Goal: Use online tool/utility: Utilize a website feature to perform a specific function

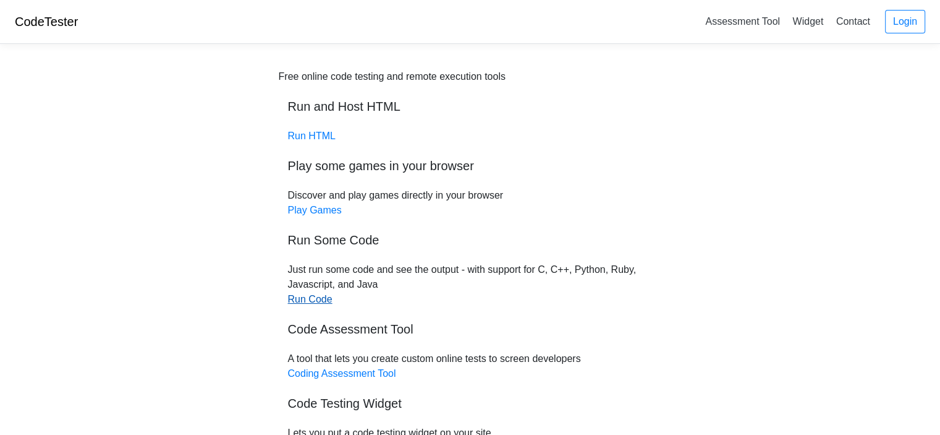
click at [307, 298] on link "Run Code" at bounding box center [310, 299] width 45 height 11
click at [327, 211] on link "Play Games" at bounding box center [315, 210] width 54 height 11
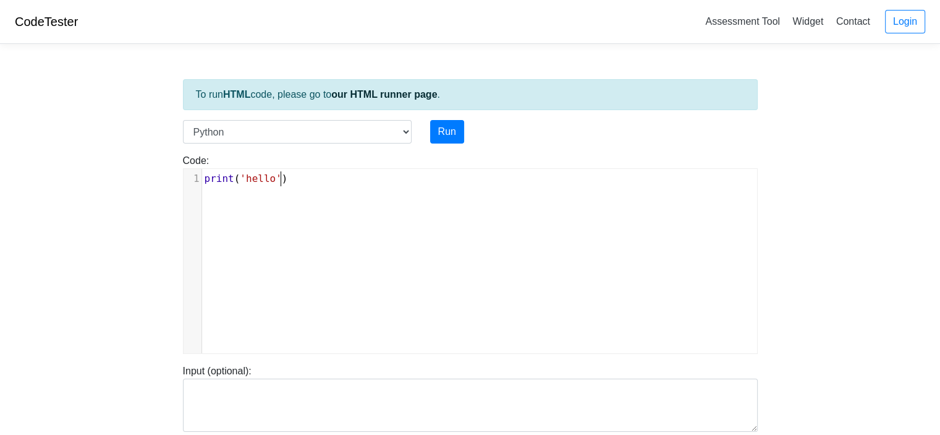
click at [319, 237] on div "xxxxxxxxxx 1 print ( 'hello' )" at bounding box center [480, 270] width 592 height 203
type textarea "print('hello')"
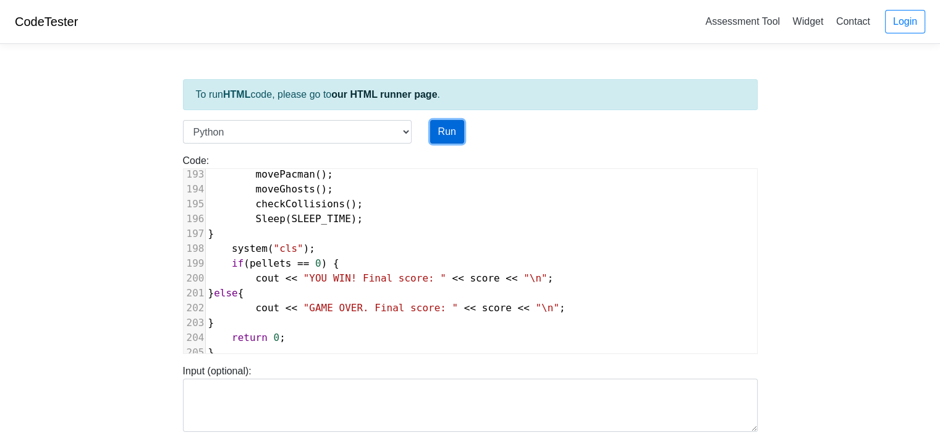
click at [440, 132] on button "Run" at bounding box center [447, 131] width 34 height 23
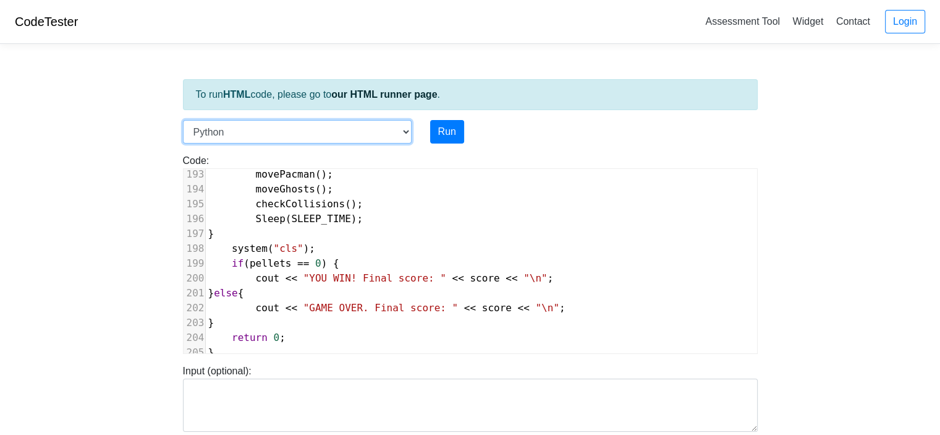
click at [401, 136] on select "C C++ Go Java Javascript Python Ruby" at bounding box center [297, 131] width 229 height 23
type input "[URL][DOMAIN_NAME]"
type textarea "Submission status: Runtime Error (NZEC) Stderr: File "script.py", line 1 // pac…"
select select "cpp"
click at [183, 120] on select "C C++ Go Java Javascript Python Ruby" at bounding box center [297, 131] width 229 height 23
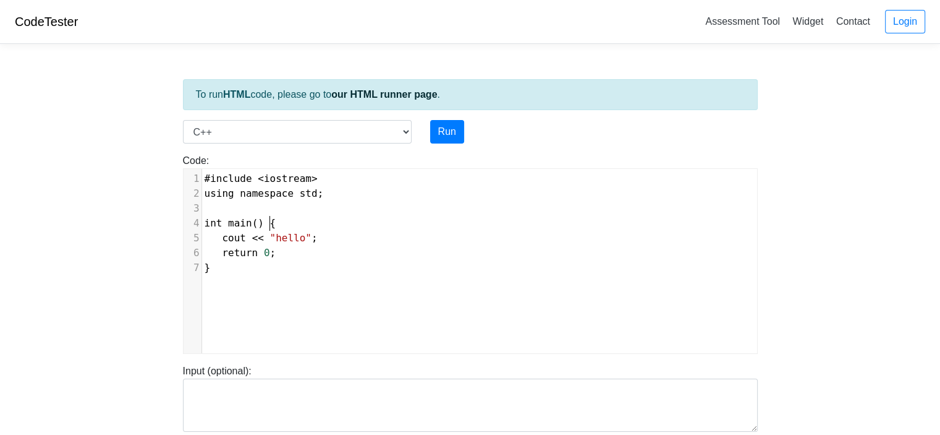
scroll to position [5, 0]
click at [339, 219] on pre "int main () {" at bounding box center [484, 223] width 564 height 15
type textarea "#include <iostream> using namespace std; int main() { cout << "hello"; return 0…"
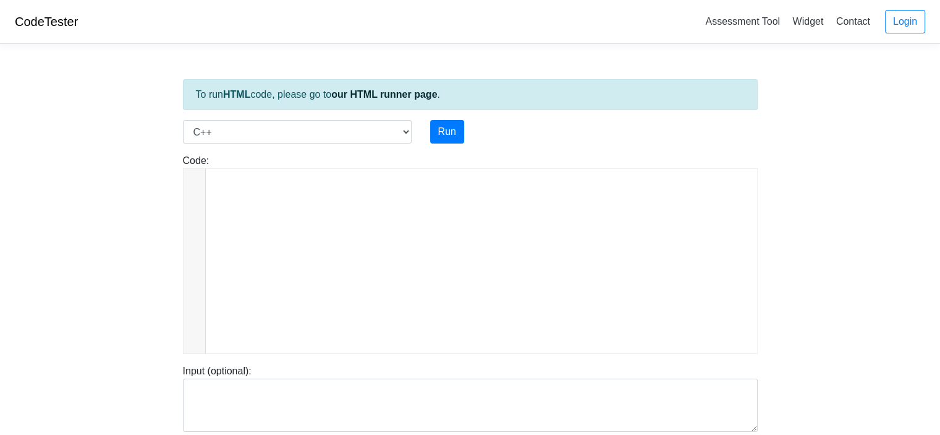
scroll to position [2862, 0]
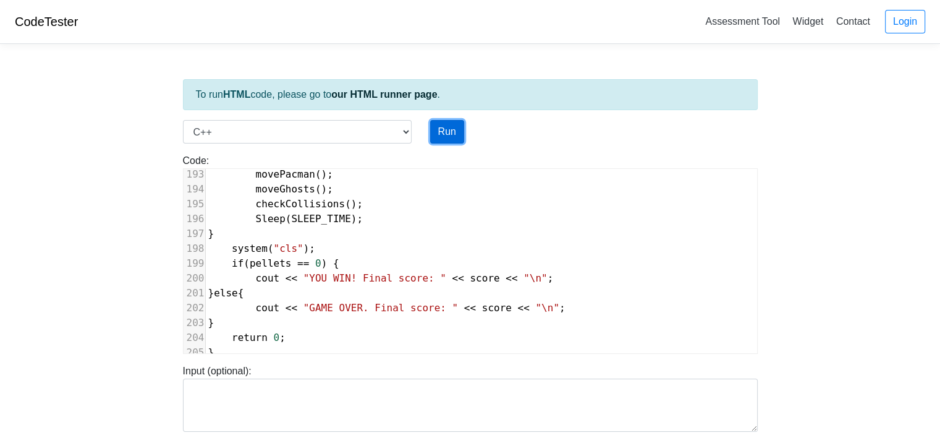
click at [439, 126] on button "Run" at bounding box center [447, 131] width 34 height 23
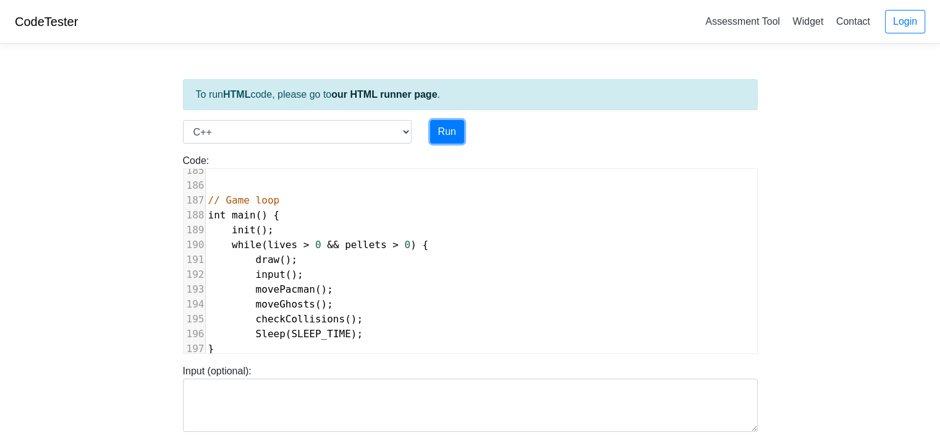
scroll to position [2305, 0]
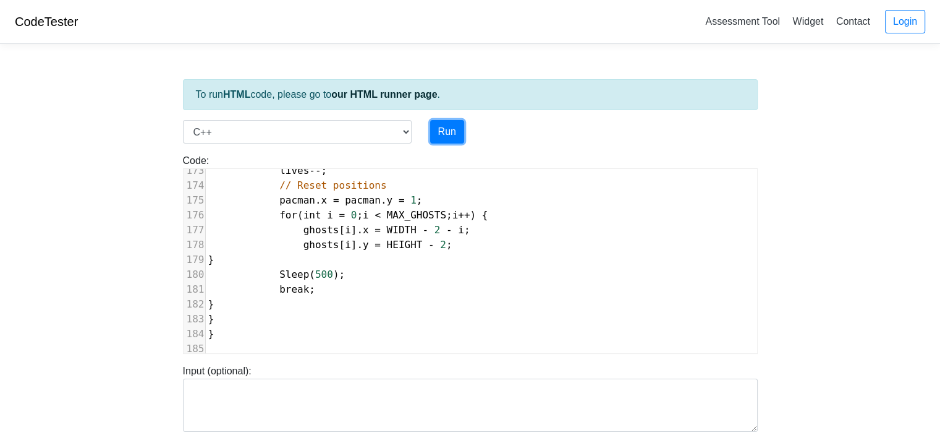
type input "[URL][DOMAIN_NAME]"
type textarea "Submission status: Compilation Error Compile Output: main.cpp:8:10: fatal error…"
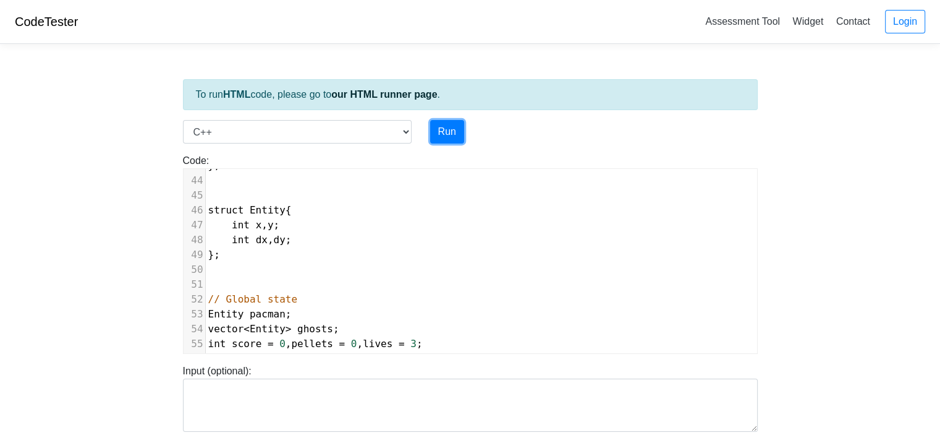
scroll to position [0, 0]
